Goal: Information Seeking & Learning: Check status

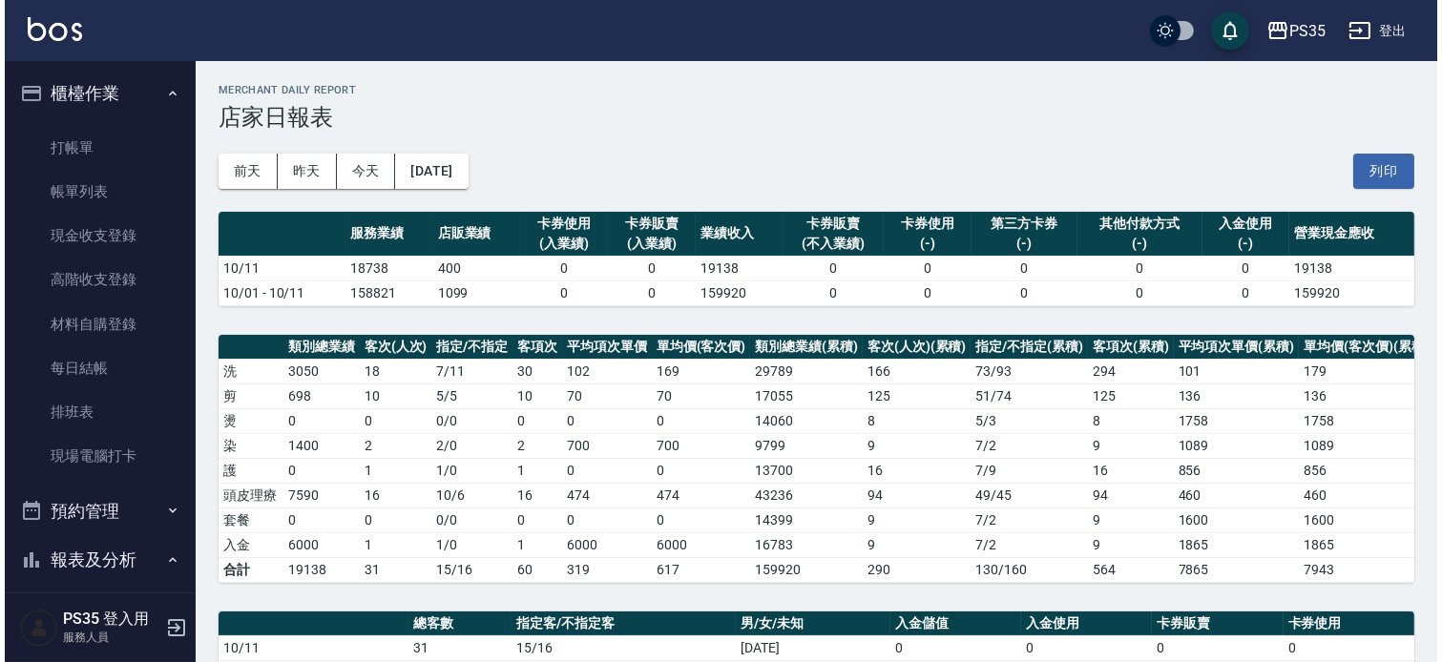
scroll to position [318, 0]
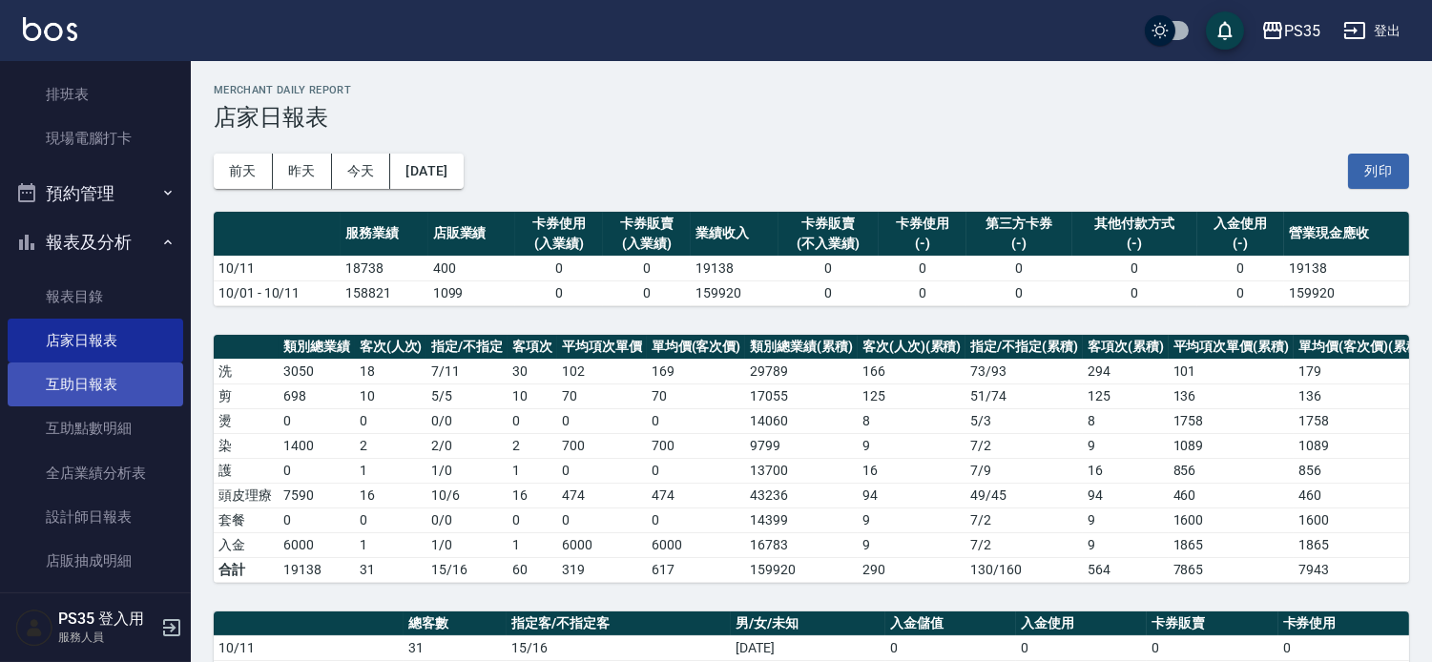
click at [89, 389] on link "互助日報表" at bounding box center [96, 385] width 176 height 44
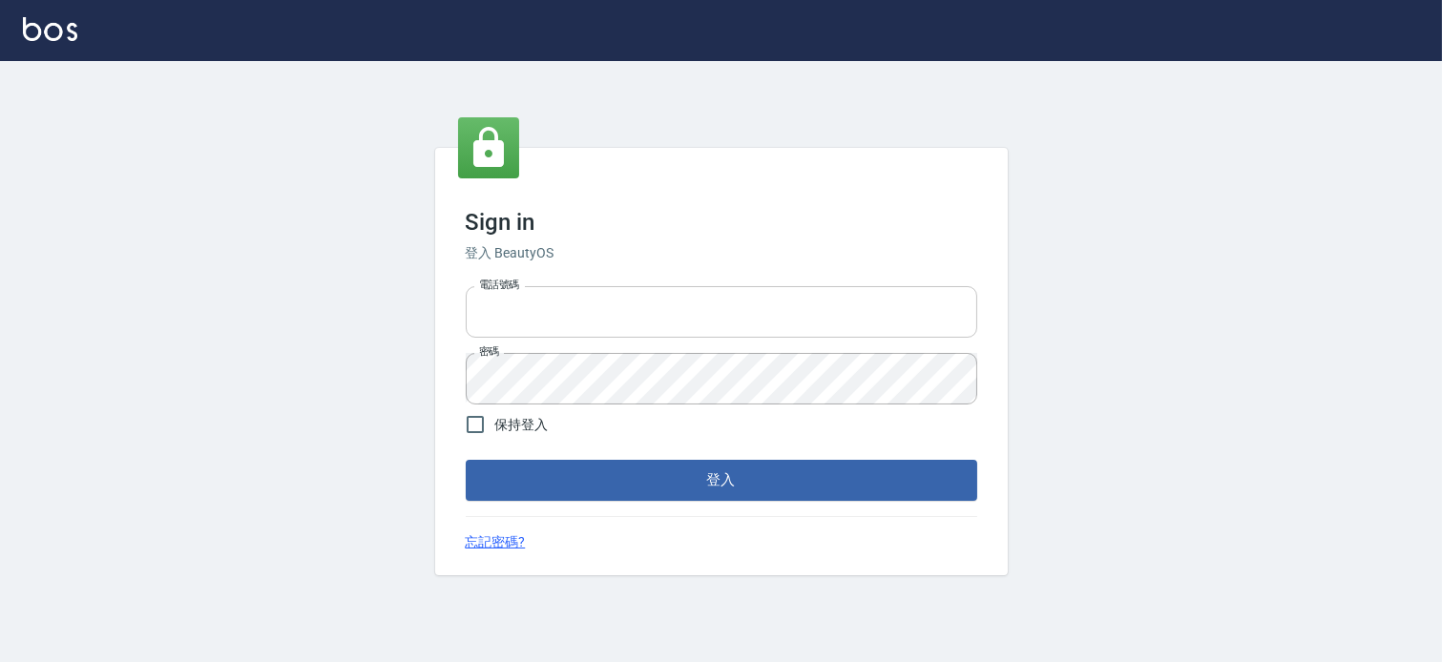
type input "037465197"
click at [588, 326] on input "037465197" at bounding box center [722, 312] width 512 height 52
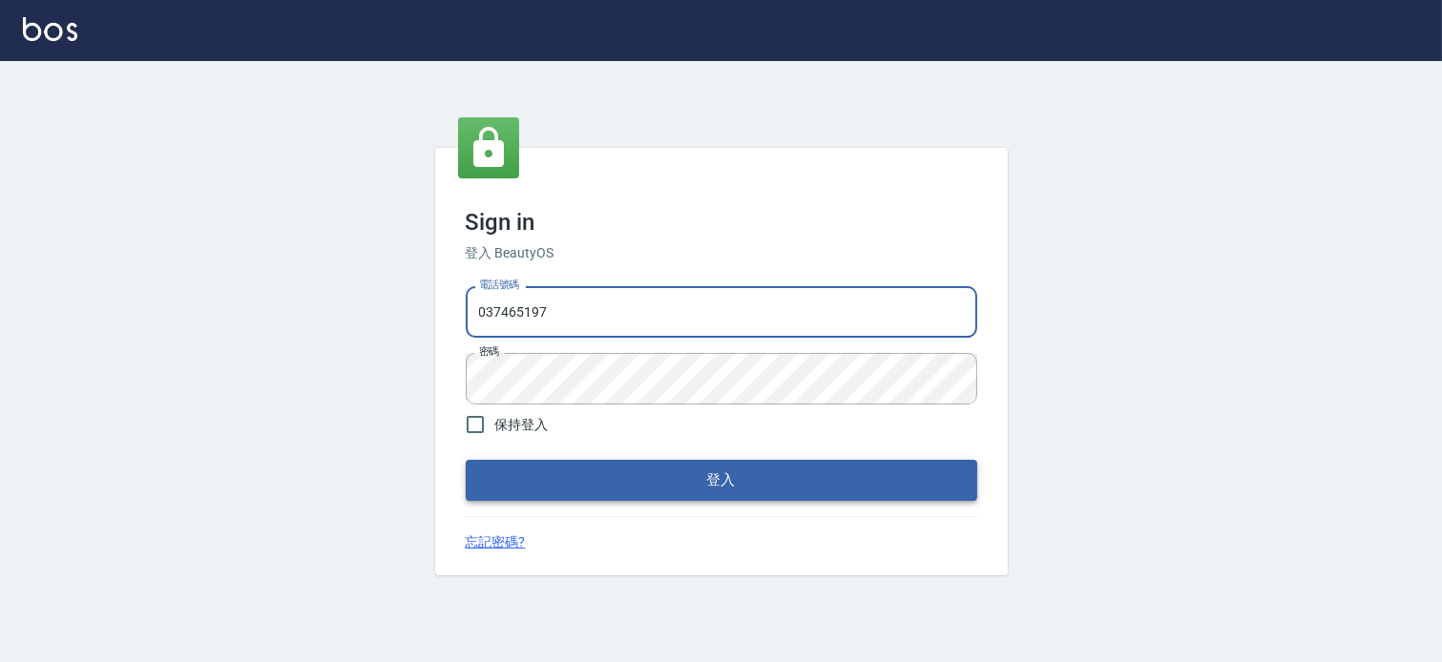
click at [740, 478] on button "登入" at bounding box center [722, 480] width 512 height 40
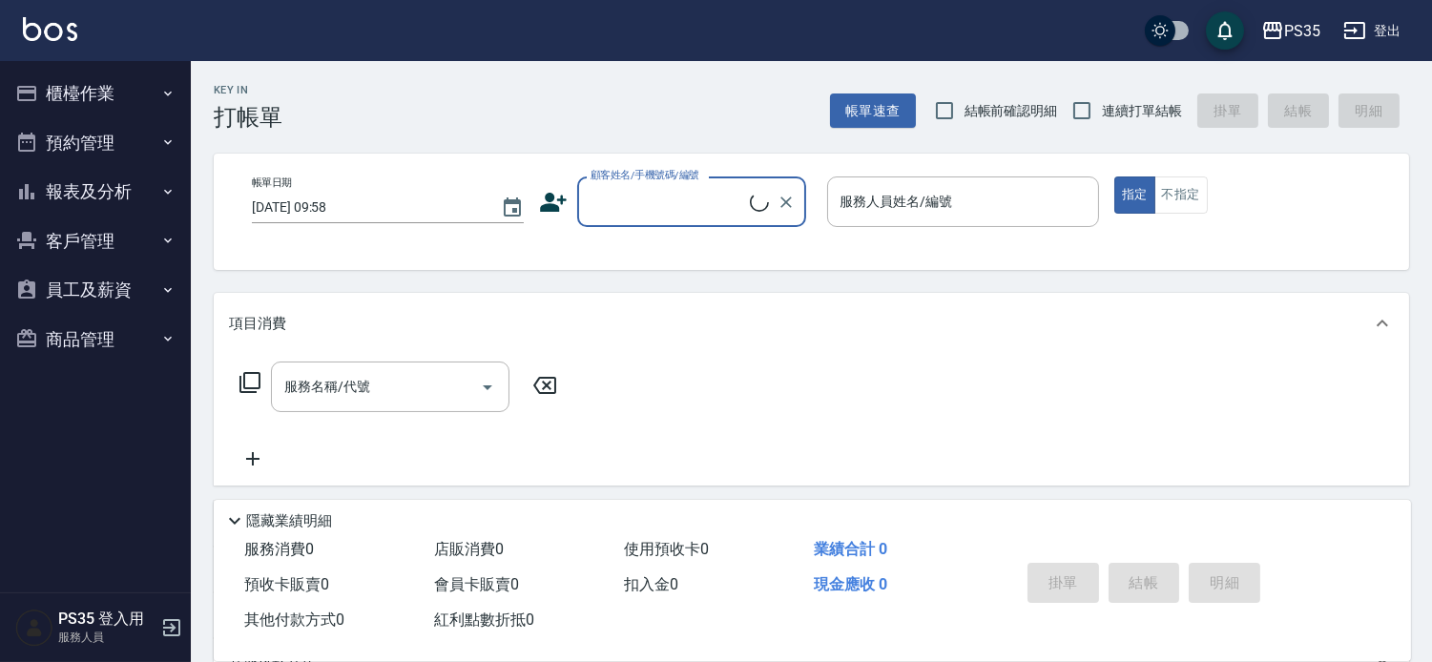
click at [109, 244] on button "客戶管理" at bounding box center [96, 242] width 176 height 50
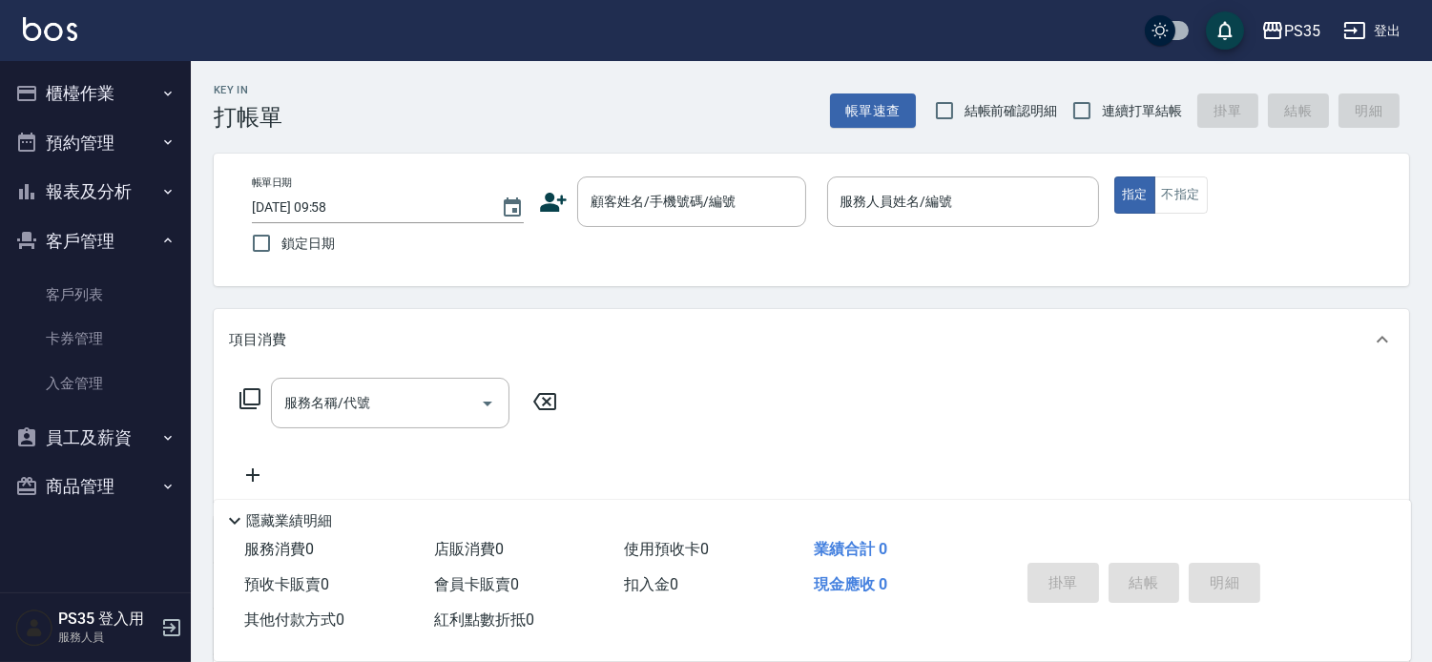
click at [149, 186] on button "報表及分析" at bounding box center [96, 192] width 176 height 50
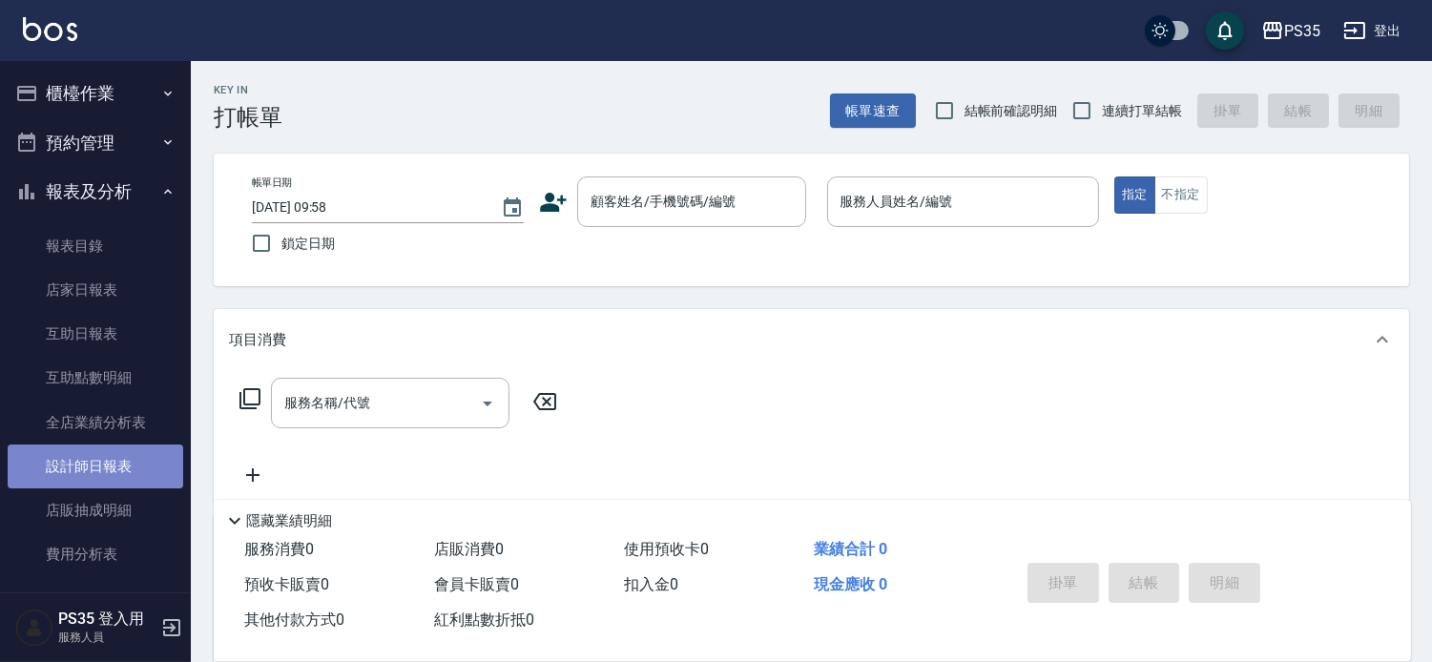
click at [131, 463] on link "設計師日報表" at bounding box center [96, 467] width 176 height 44
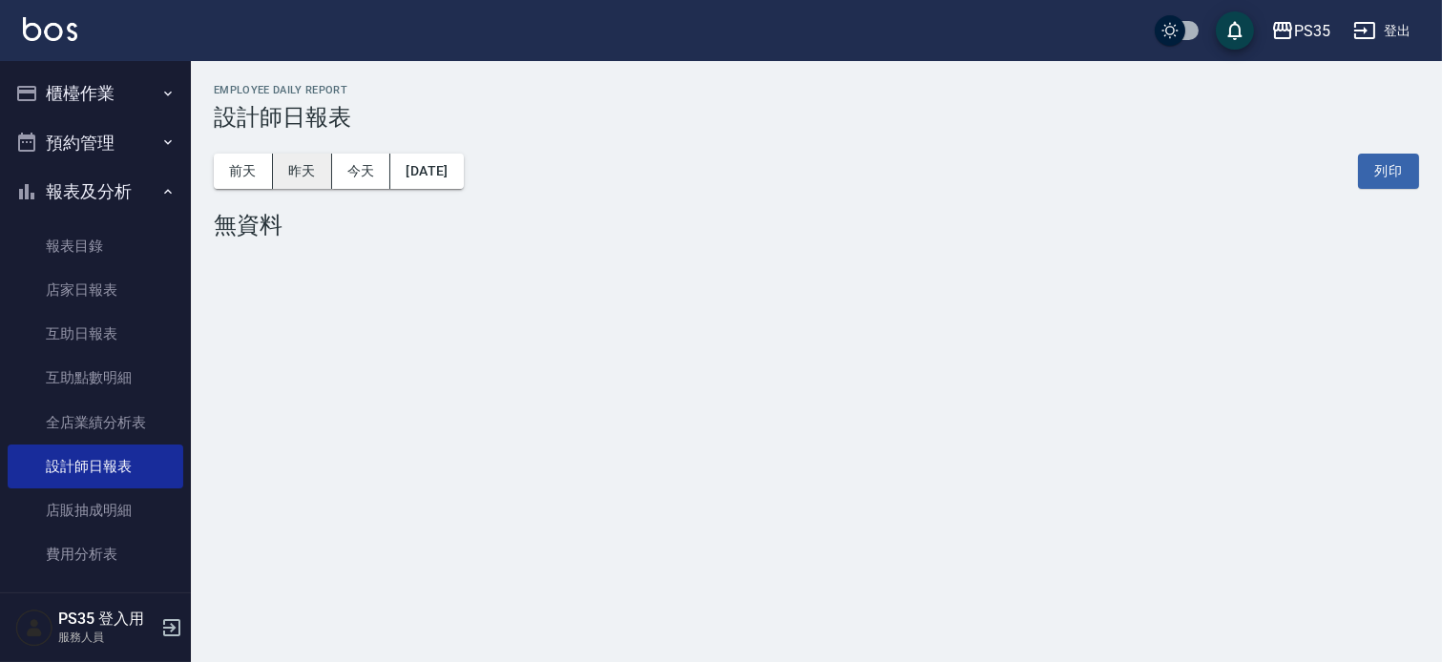
click at [302, 169] on button "昨天" at bounding box center [302, 171] width 59 height 35
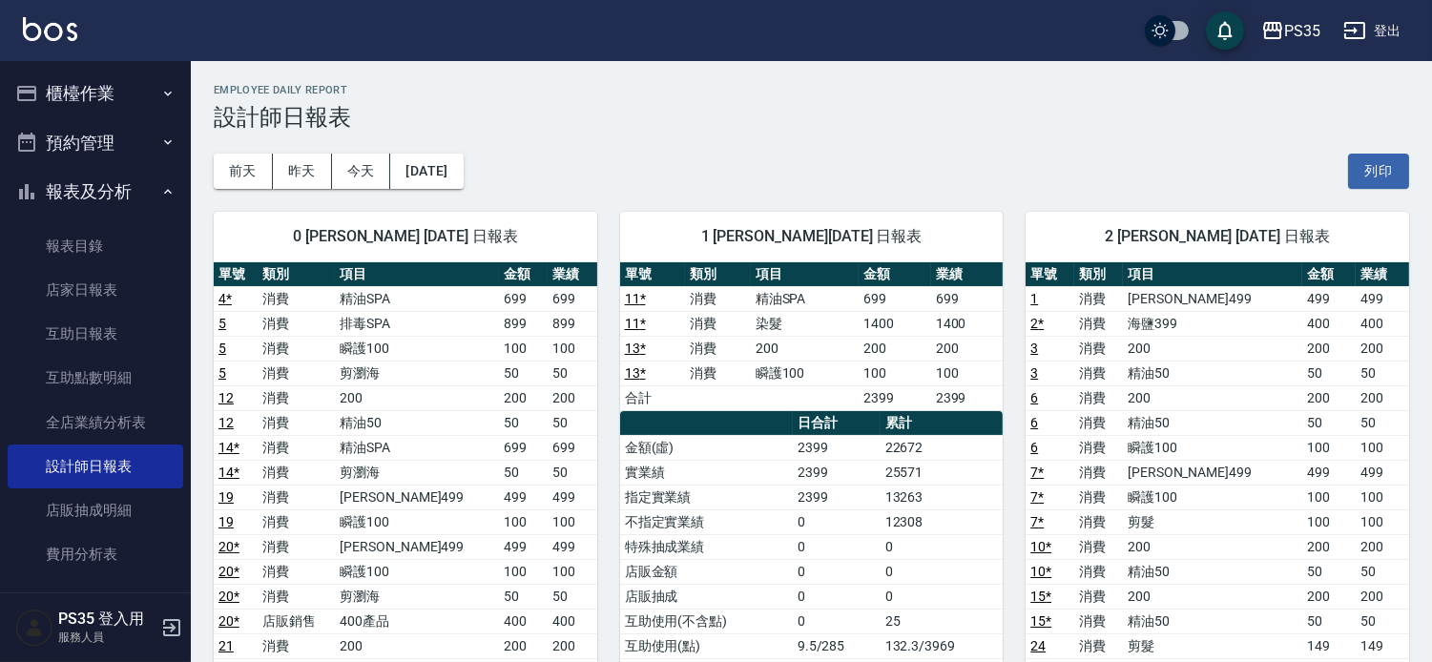
click at [290, 145] on div "[DATE] [DATE] [DATE] [DATE] 列印" at bounding box center [812, 171] width 1196 height 81
click at [297, 158] on button "昨天" at bounding box center [302, 171] width 59 height 35
click at [89, 89] on button "櫃檯作業" at bounding box center [96, 94] width 176 height 50
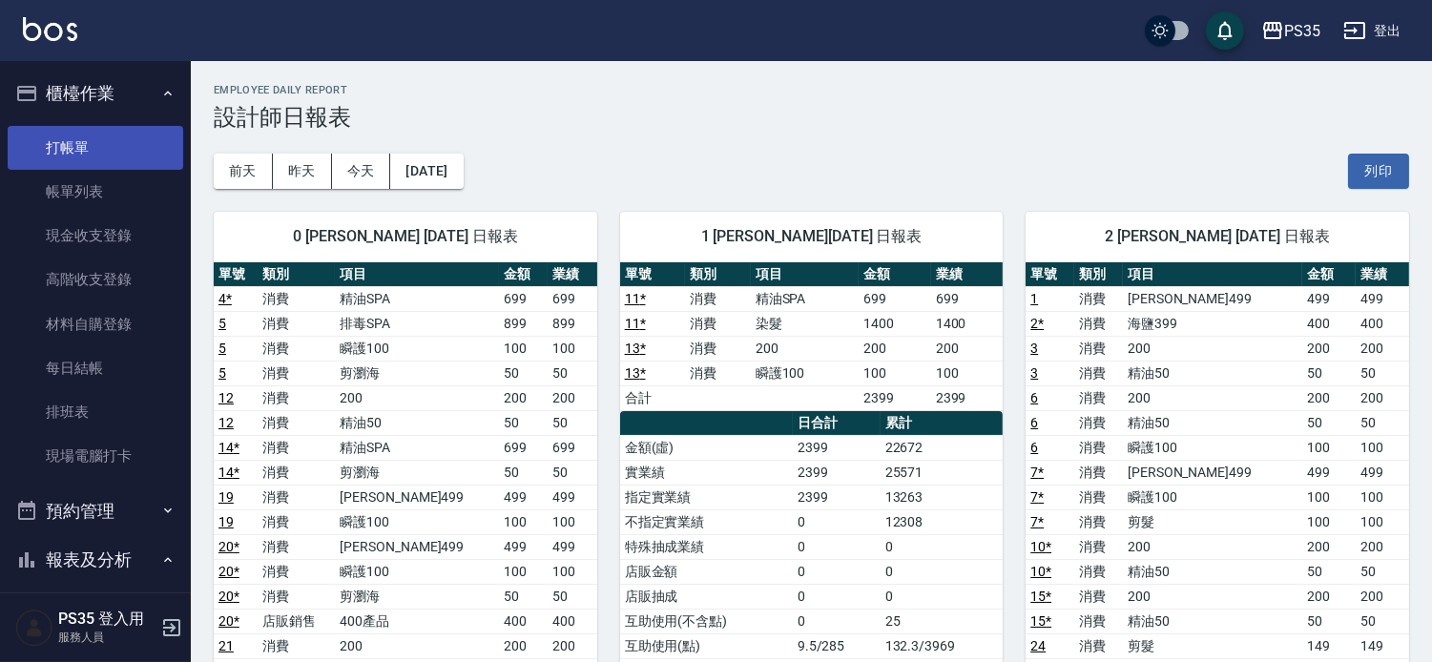
click at [131, 159] on link "打帳單" at bounding box center [96, 148] width 176 height 44
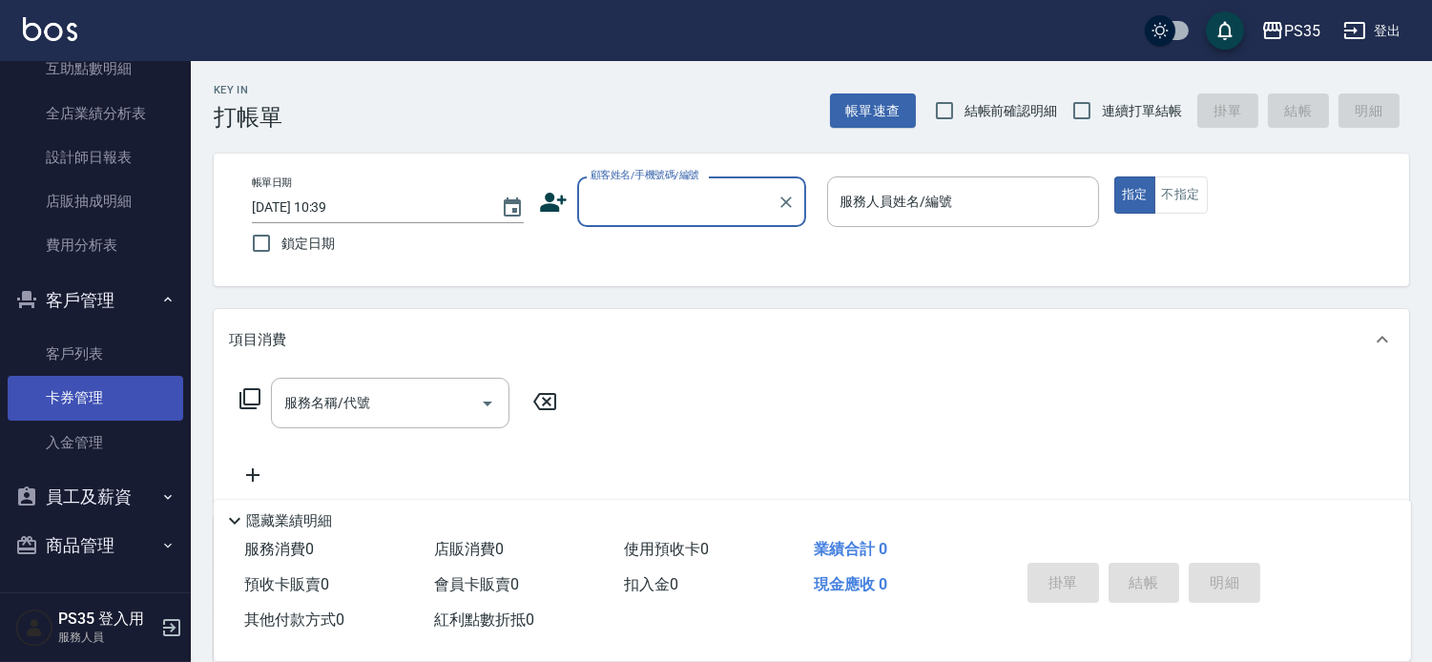
scroll to position [212, 0]
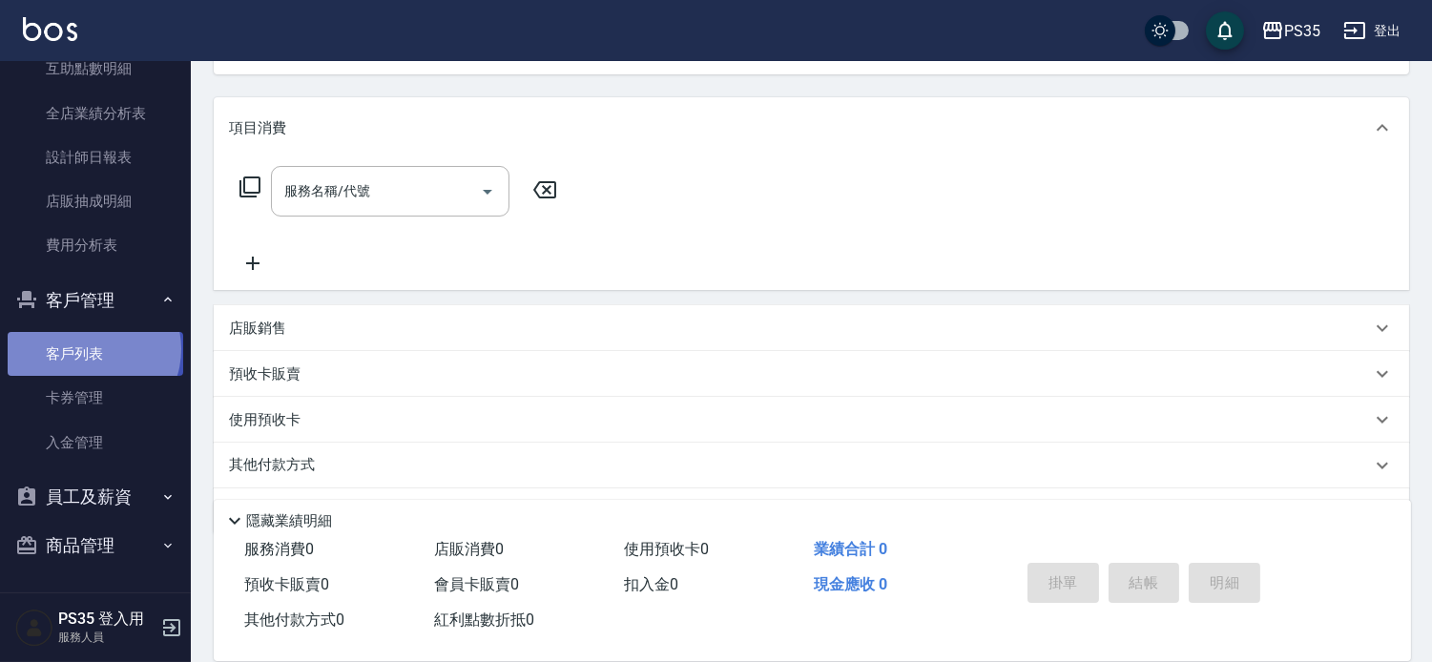
click at [92, 349] on link "客戶列表" at bounding box center [96, 354] width 176 height 44
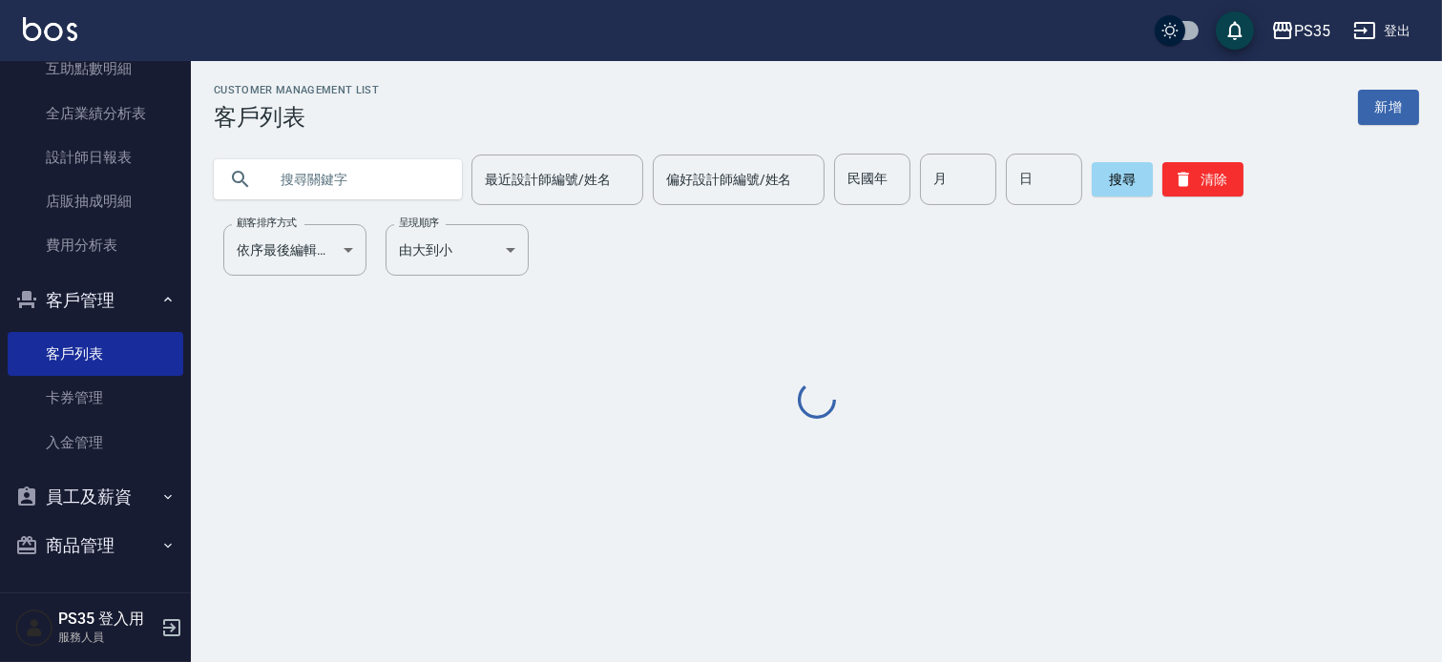
click at [299, 182] on input "text" at bounding box center [356, 180] width 179 height 52
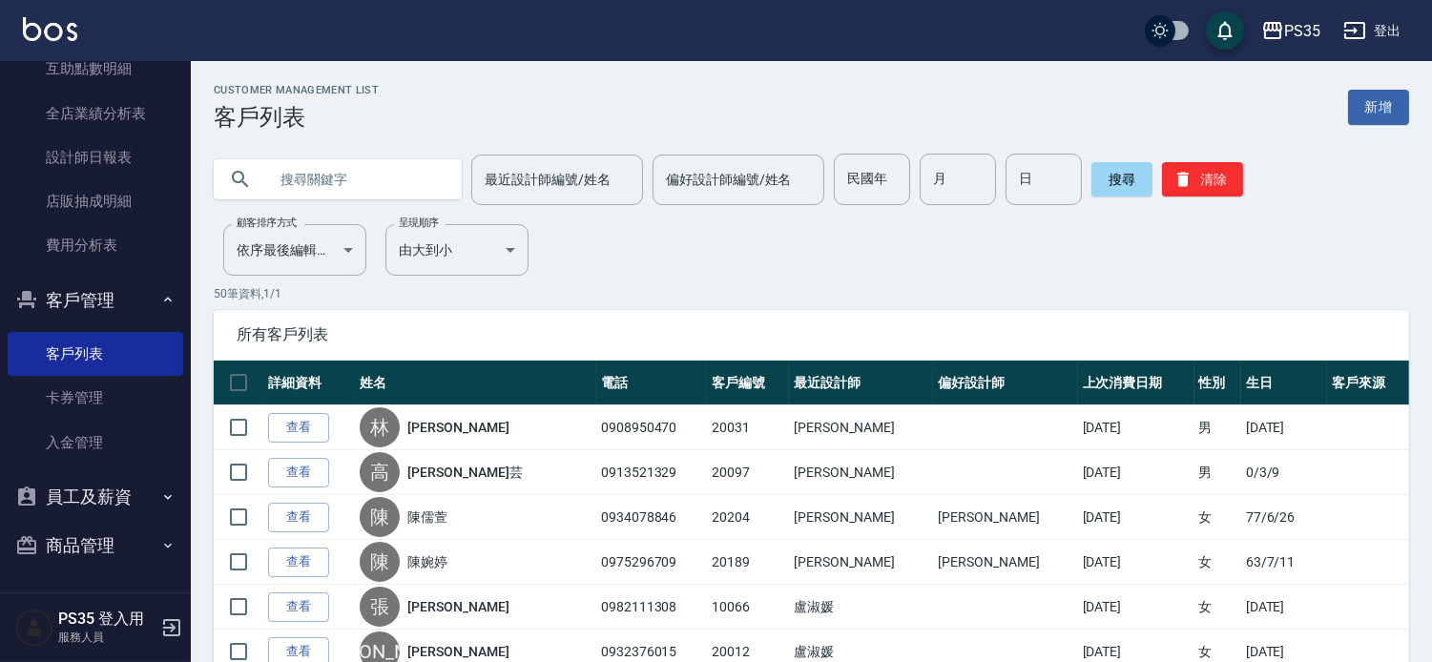
type input "＿"
type input "[PERSON_NAME]"
